Goal: Task Accomplishment & Management: Use online tool/utility

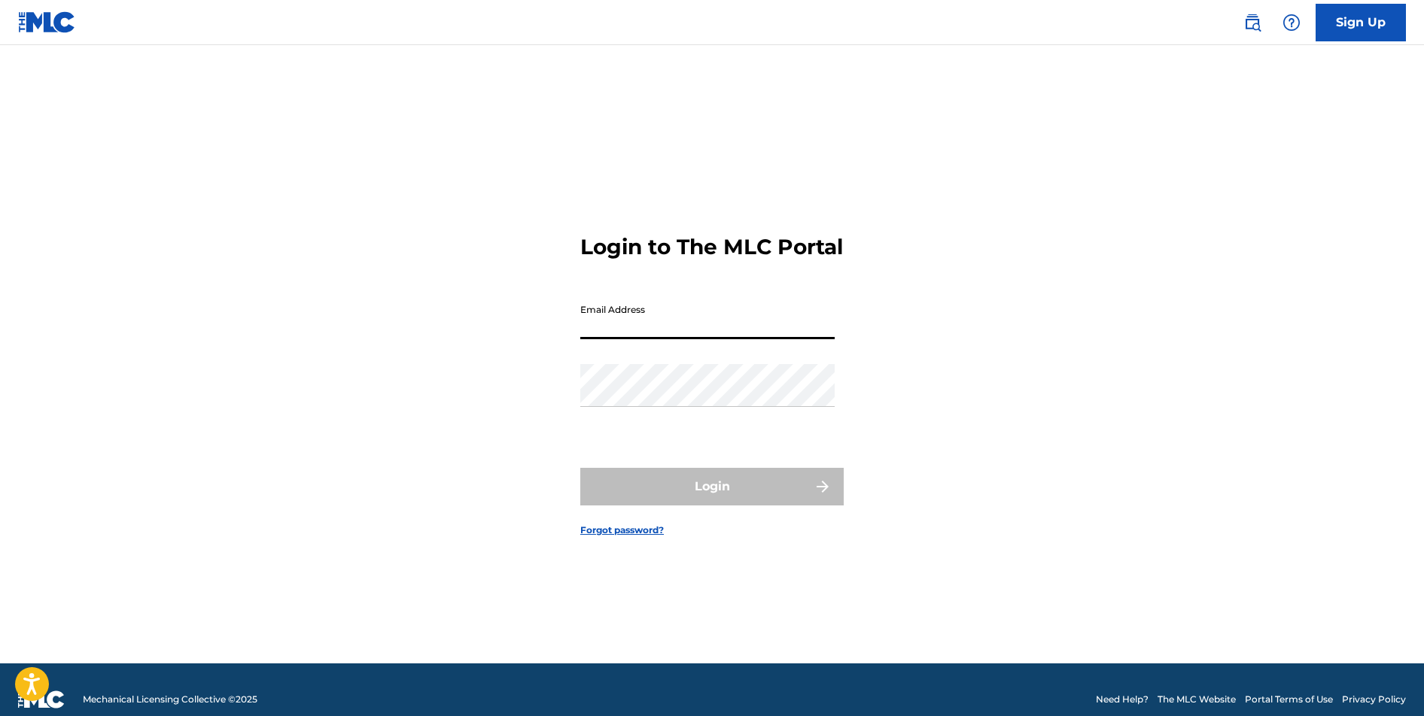
click at [657, 334] on input "Email Address" at bounding box center [707, 317] width 254 height 43
type input "[EMAIL_ADDRESS][DOMAIN_NAME]"
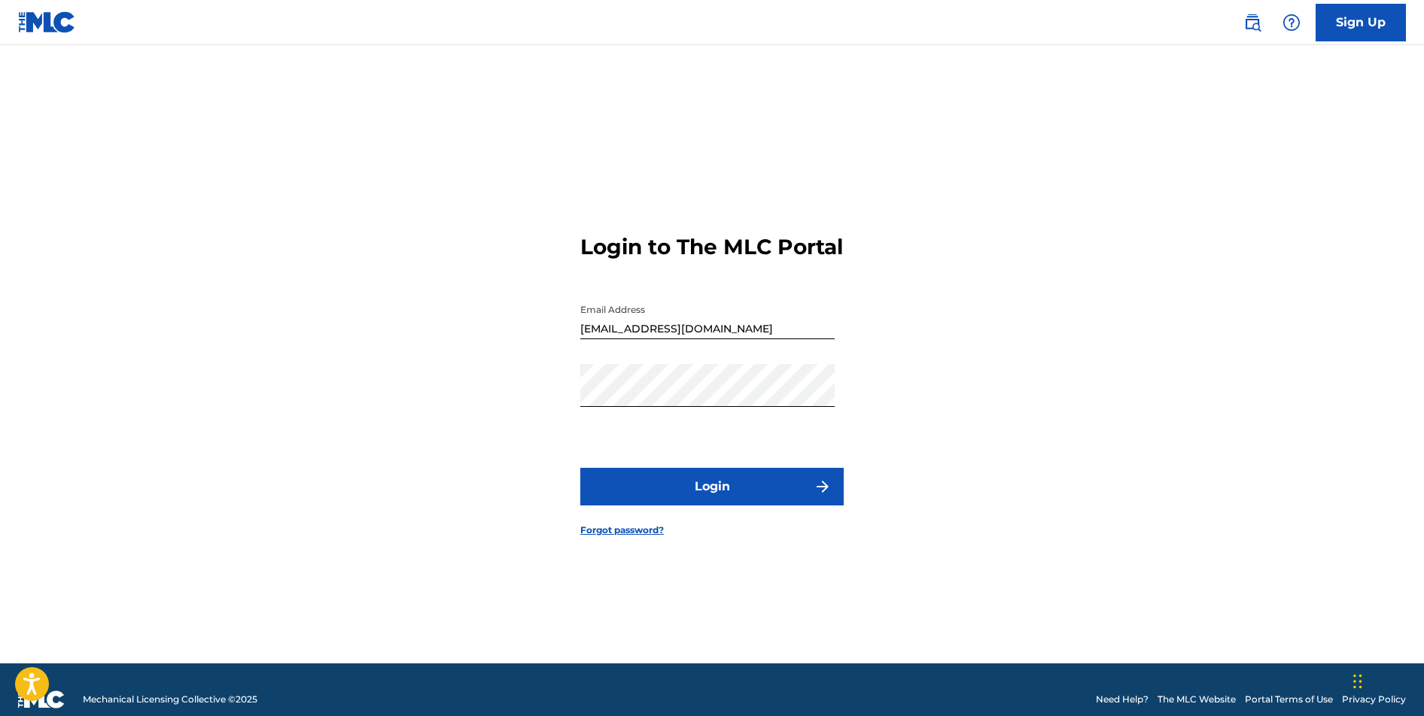
click at [706, 504] on button "Login" at bounding box center [711, 487] width 263 height 38
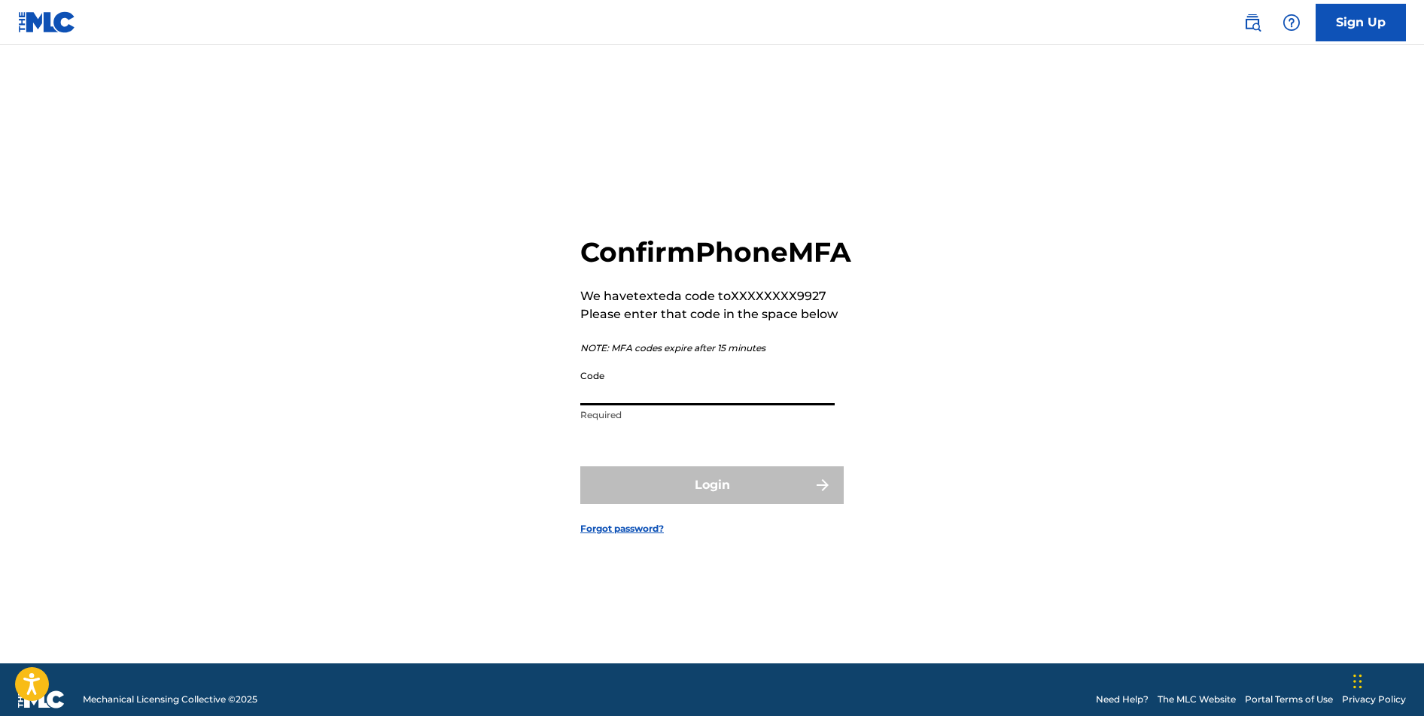
click at [646, 406] on input "Code" at bounding box center [707, 384] width 254 height 43
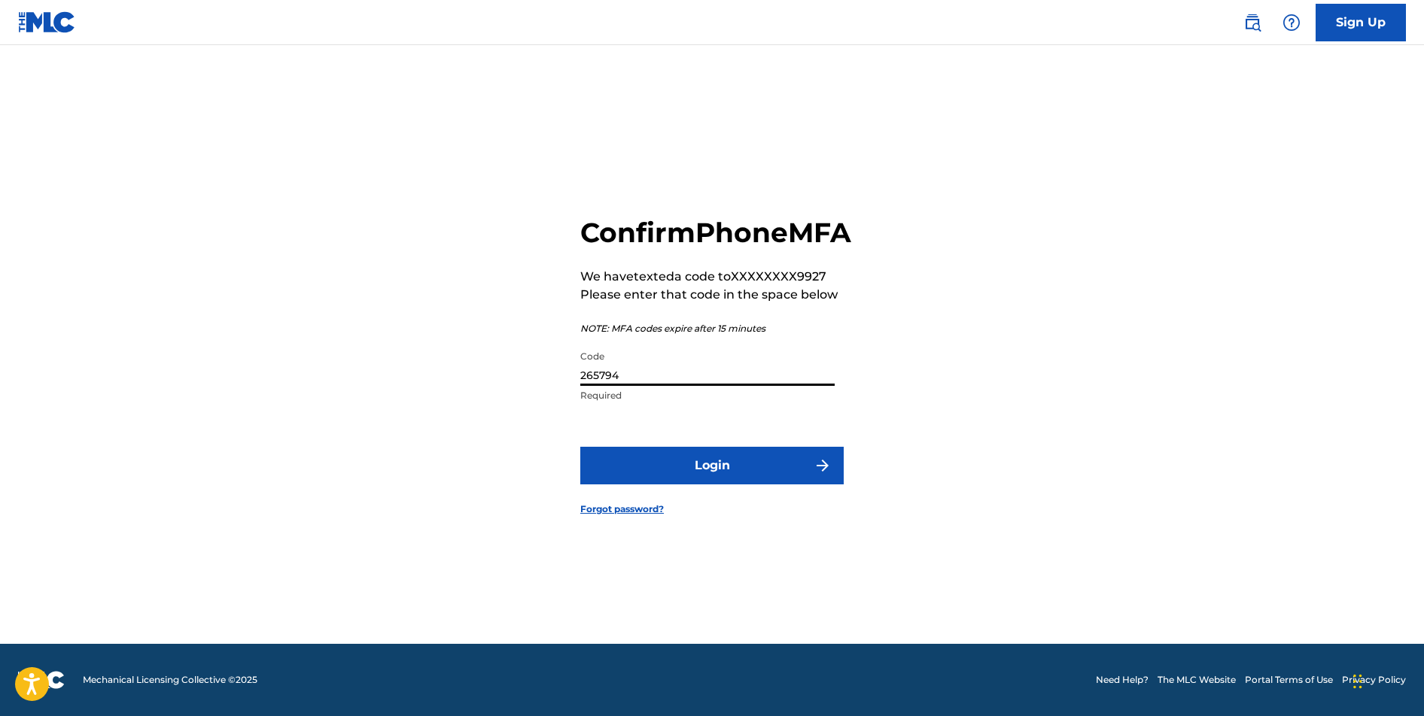
scroll to position [20, 0]
type input "265794"
click at [712, 482] on button "Login" at bounding box center [711, 466] width 263 height 38
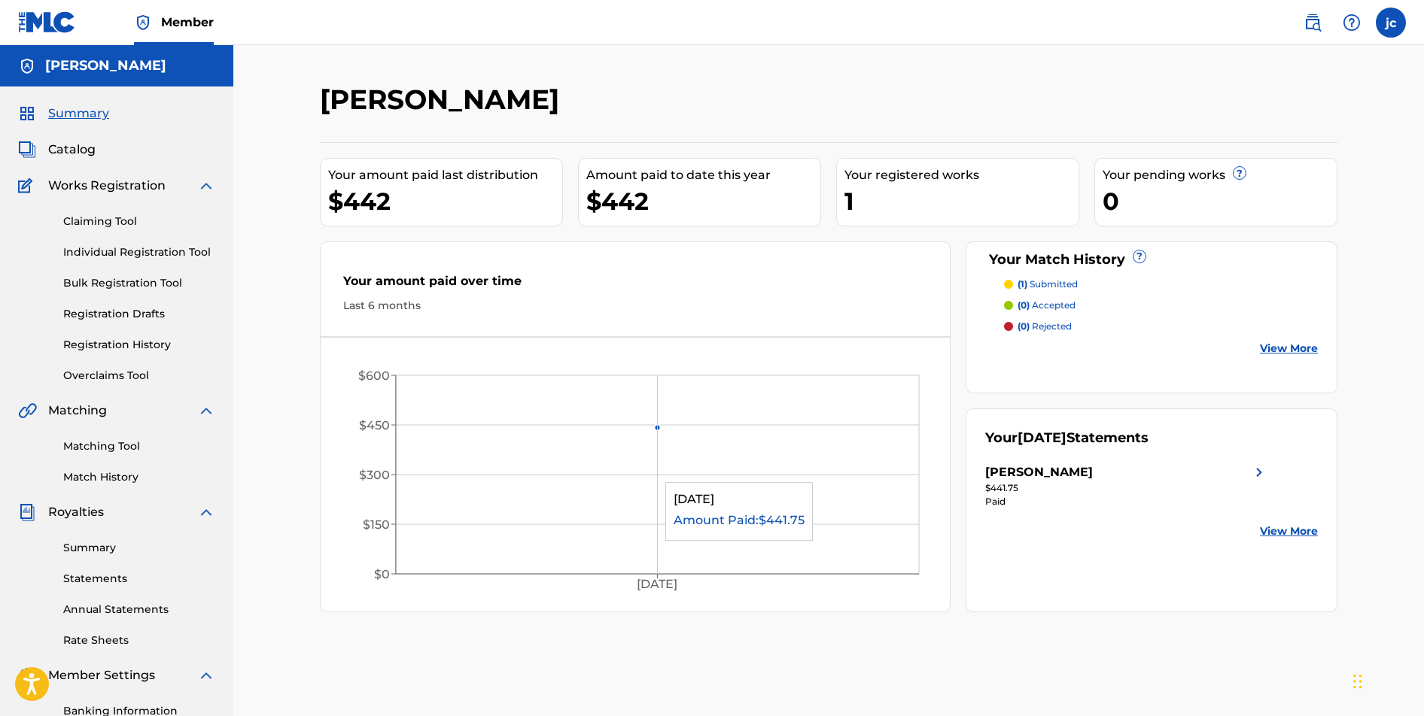
scroll to position [8, 0]
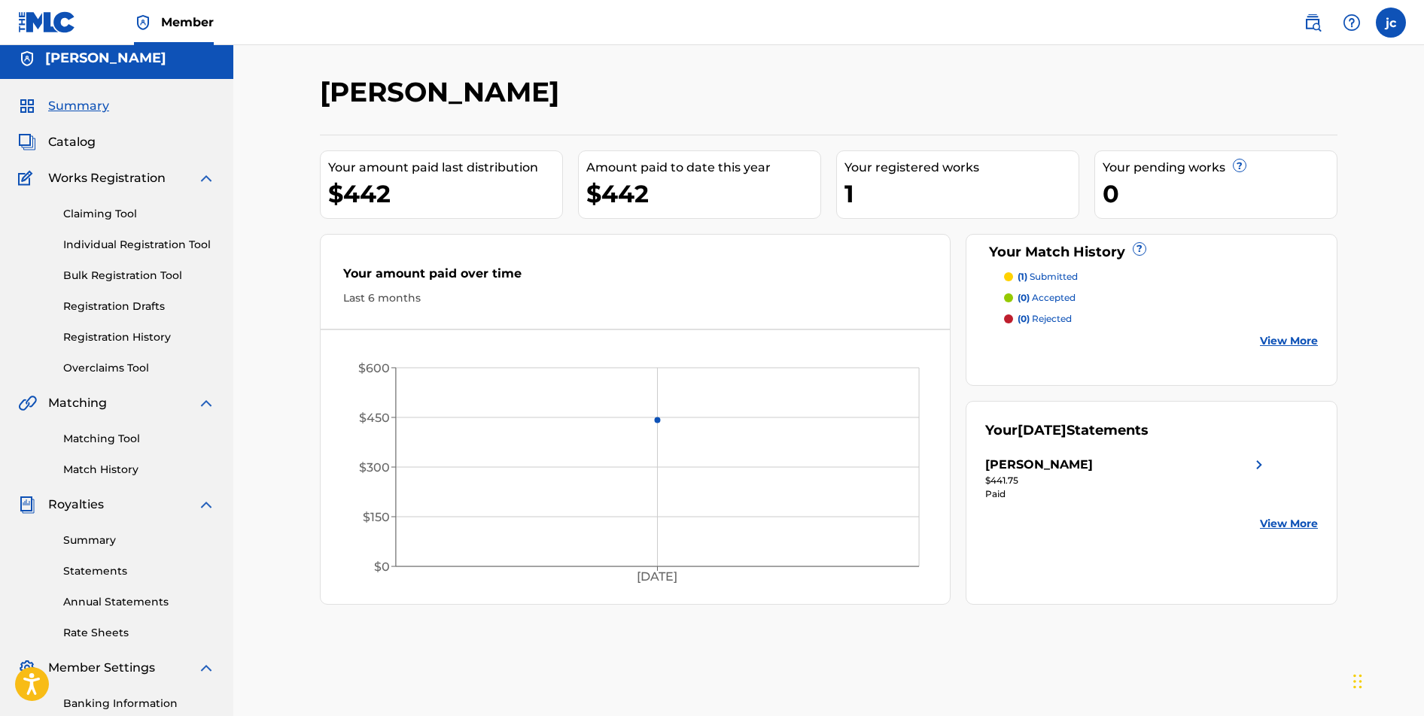
click at [1278, 524] on link "View More" at bounding box center [1289, 524] width 58 height 16
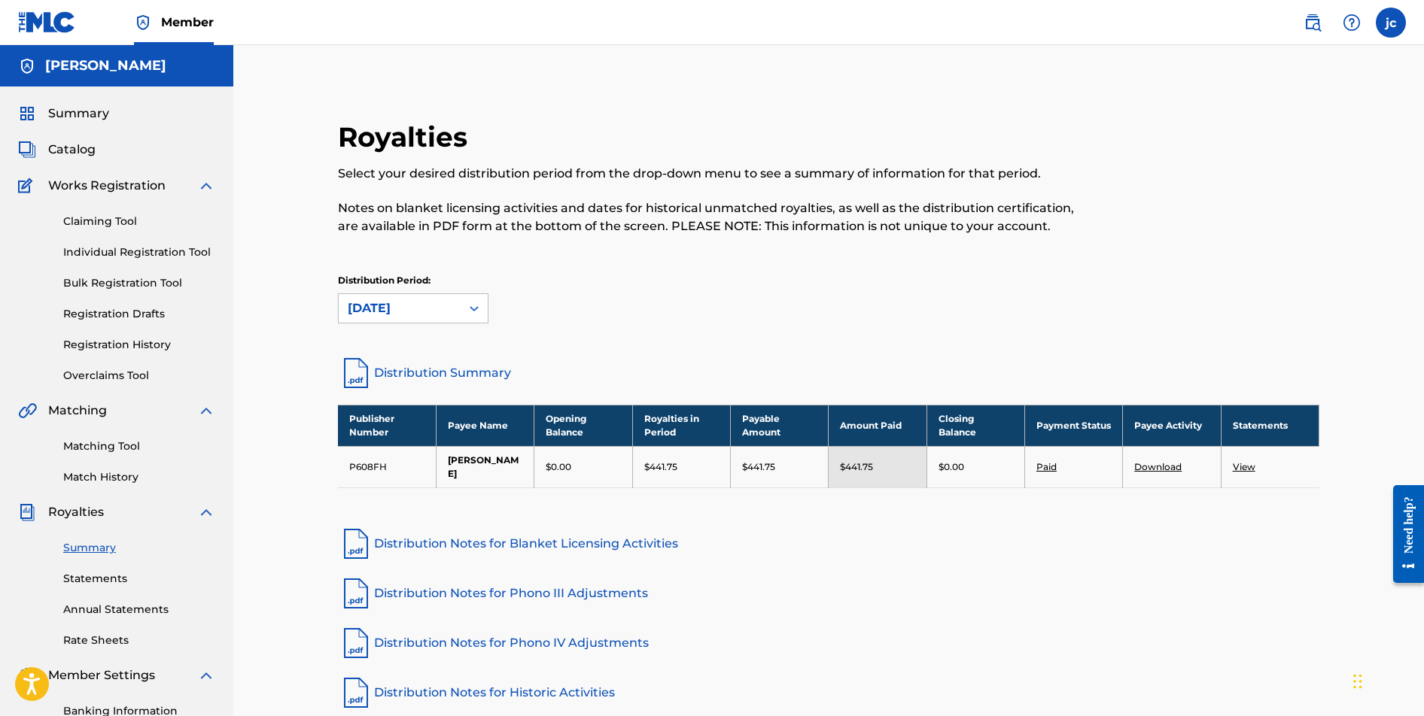
click at [1245, 467] on link "View" at bounding box center [1243, 466] width 23 height 11
click at [128, 257] on link "Individual Registration Tool" at bounding box center [139, 253] width 152 height 16
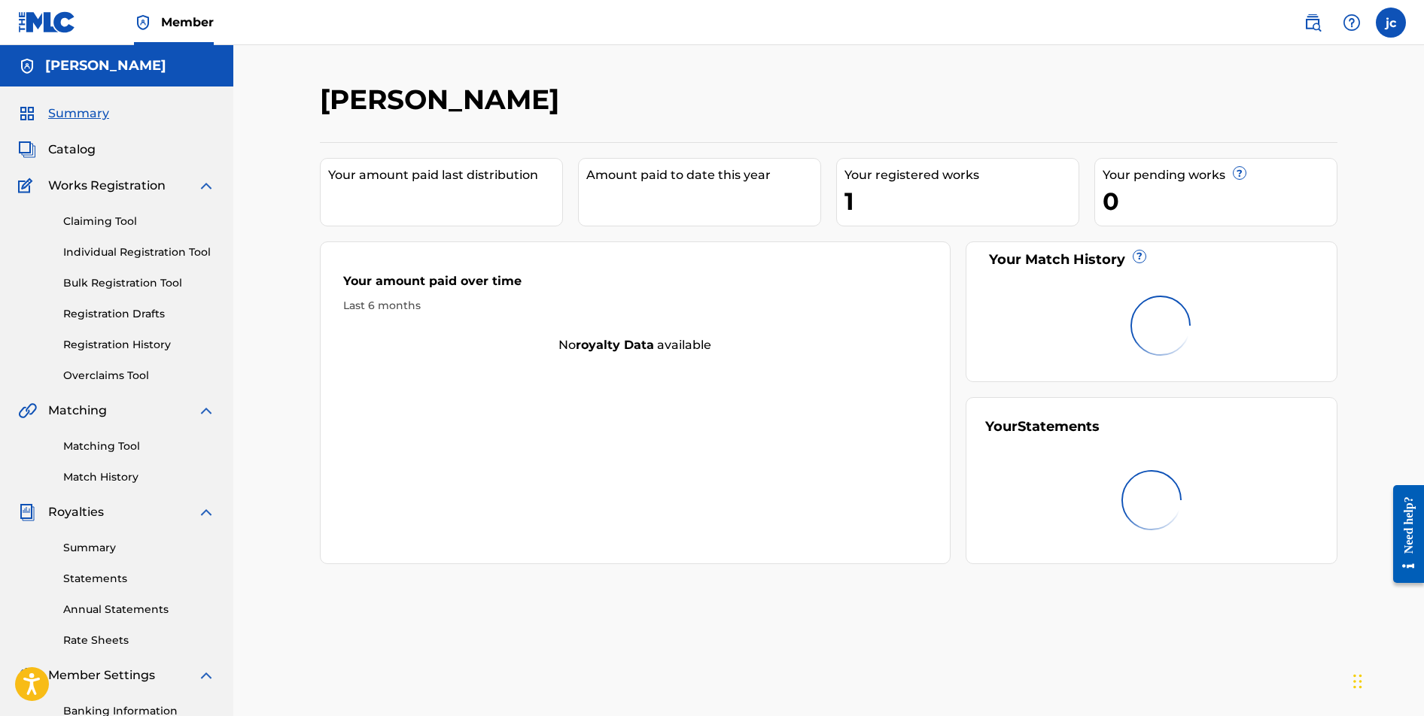
scroll to position [8, 0]
